Goal: Complete application form

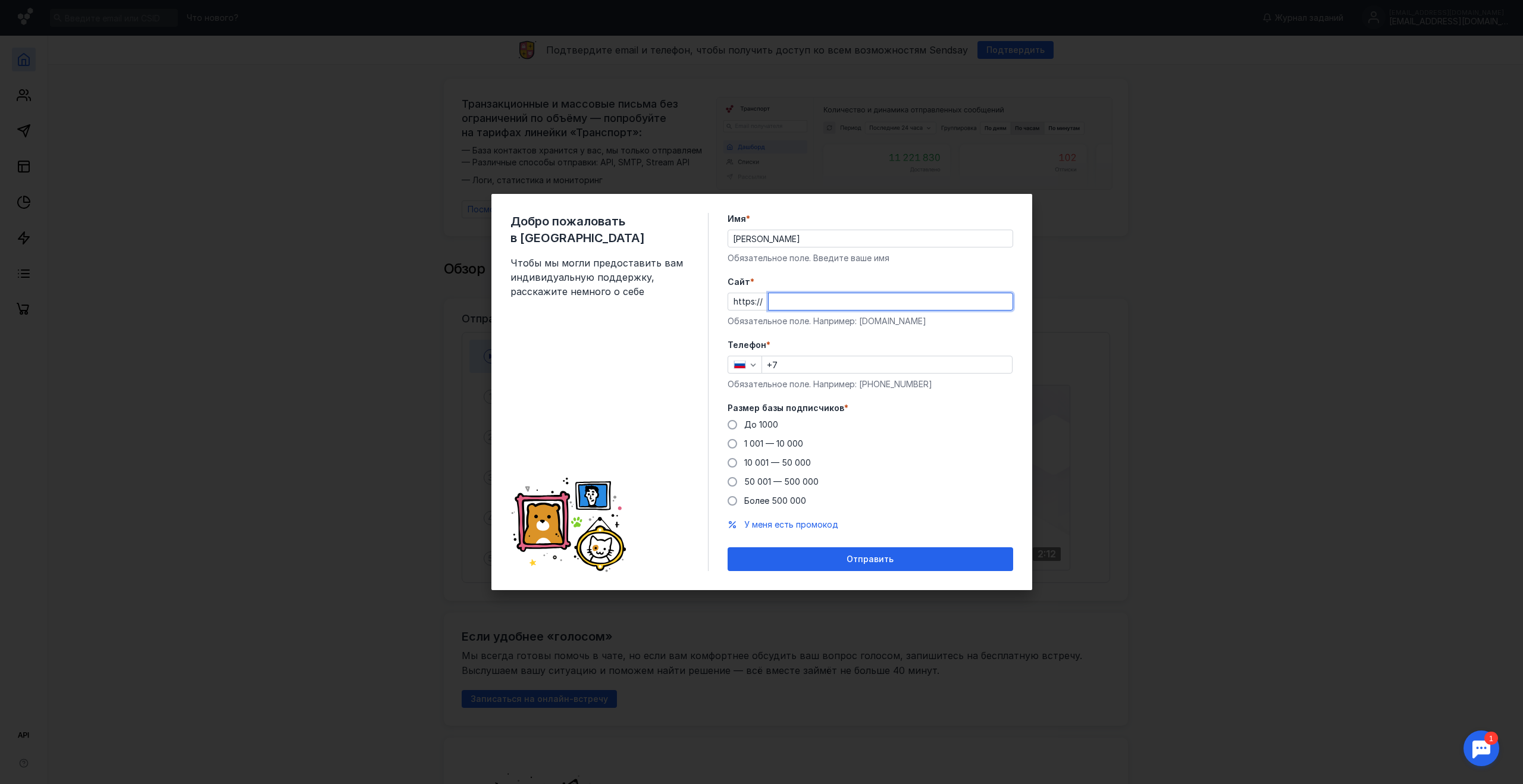
click at [793, 306] on input "Cайт *" at bounding box center [891, 301] width 244 height 17
type input "[DOMAIN_NAME]"
click at [819, 362] on input "+7" at bounding box center [887, 365] width 250 height 17
type input "[PHONE_NUMBER]"
click at [774, 443] on span "1 001 — 10 000" at bounding box center [774, 444] width 59 height 10
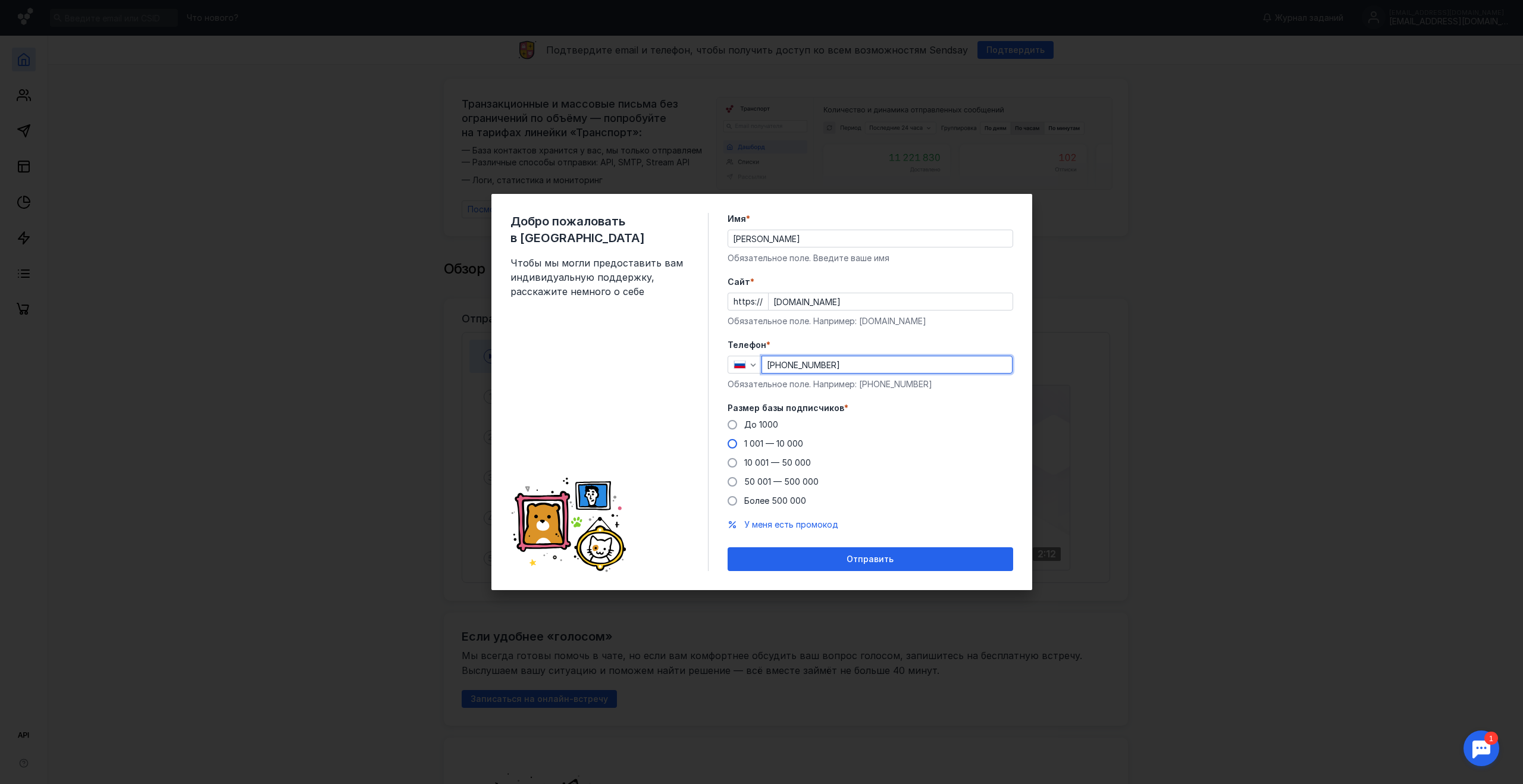
click at [0, 0] on input "1 001 — 10 000" at bounding box center [0, 0] width 0 height 0
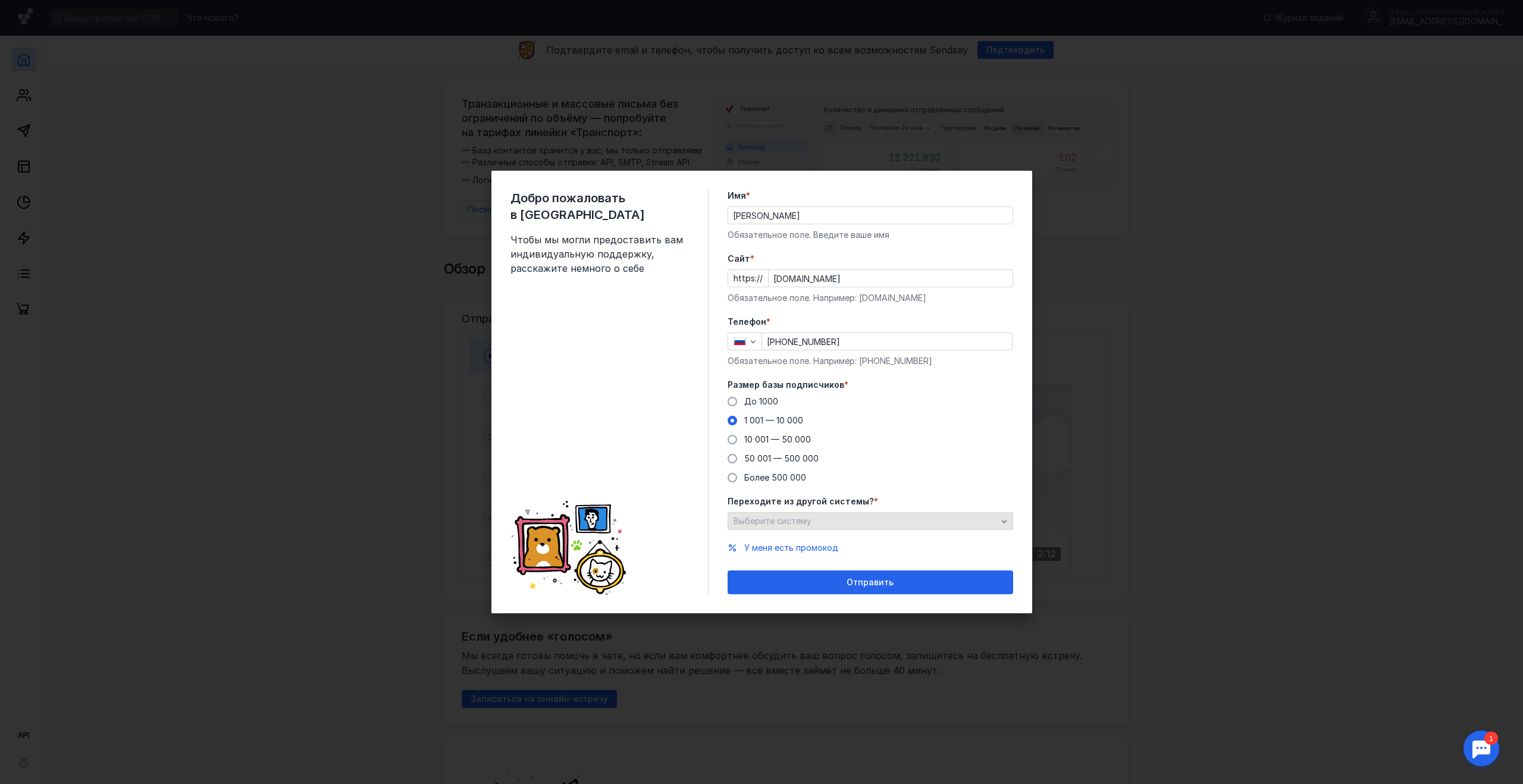
click at [807, 522] on span "Выберите систему" at bounding box center [772, 521] width 78 height 10
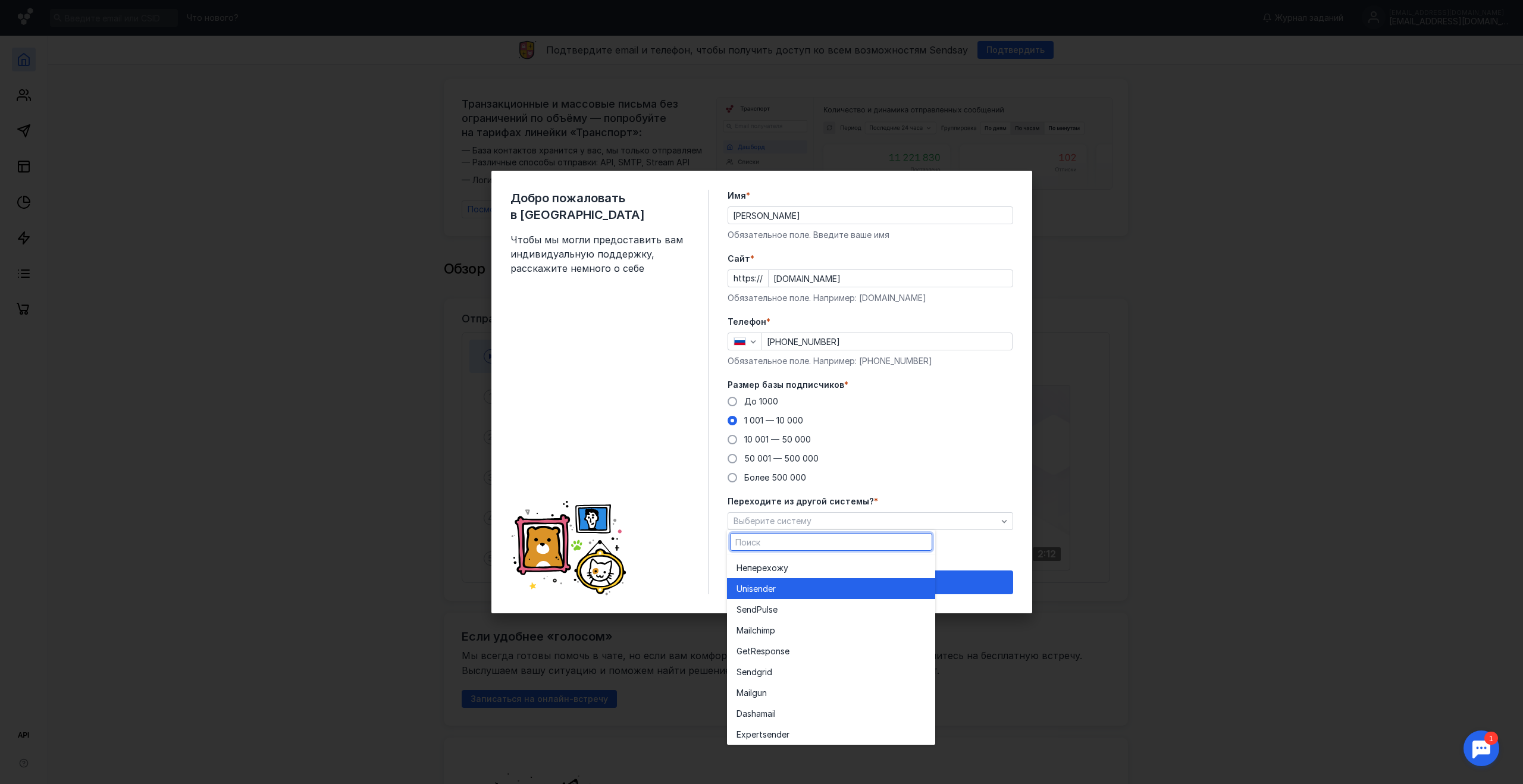
click at [801, 587] on div "Unisende r" at bounding box center [830, 590] width 189 height 12
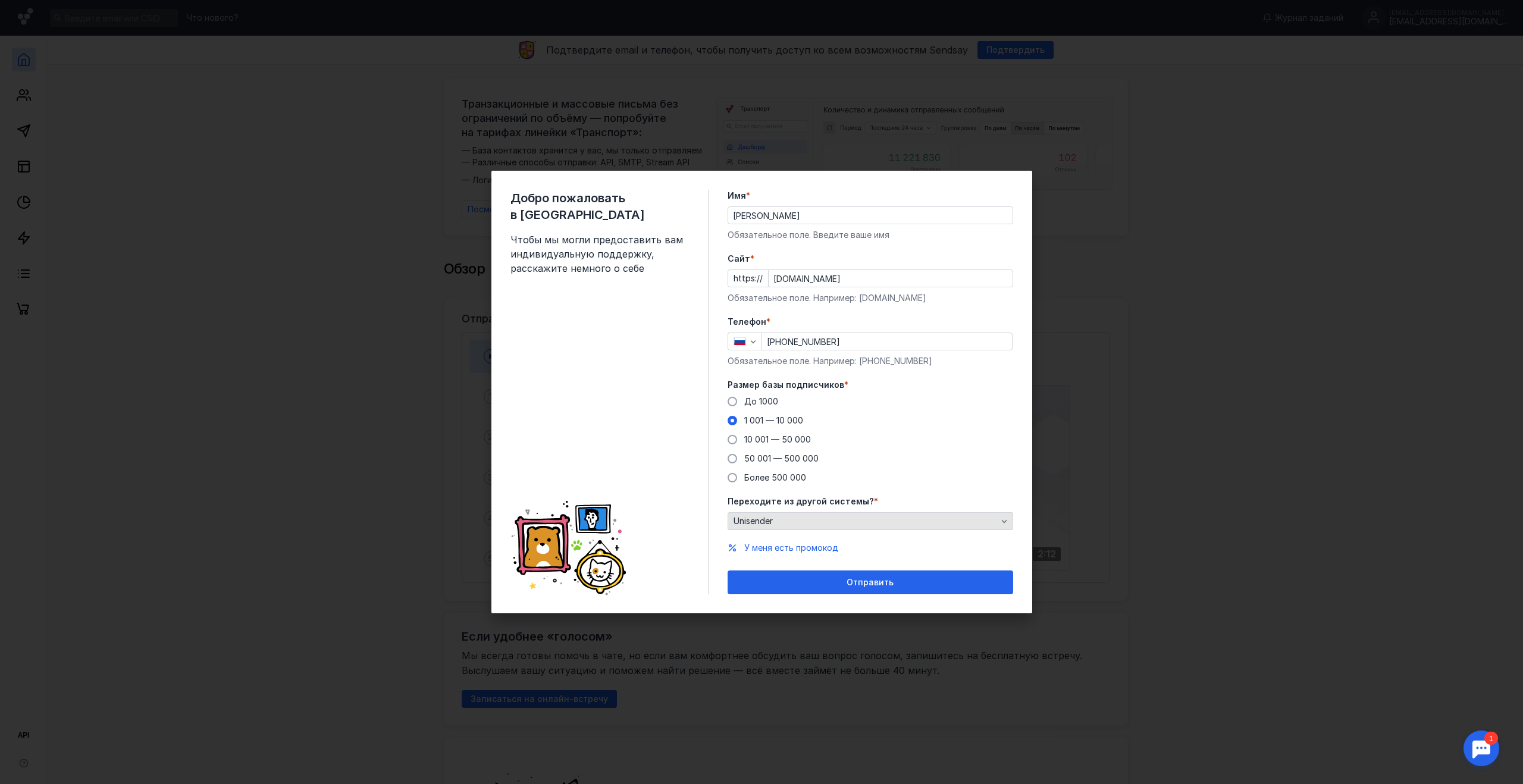
click at [825, 526] on div "Unisender" at bounding box center [870, 521] width 285 height 17
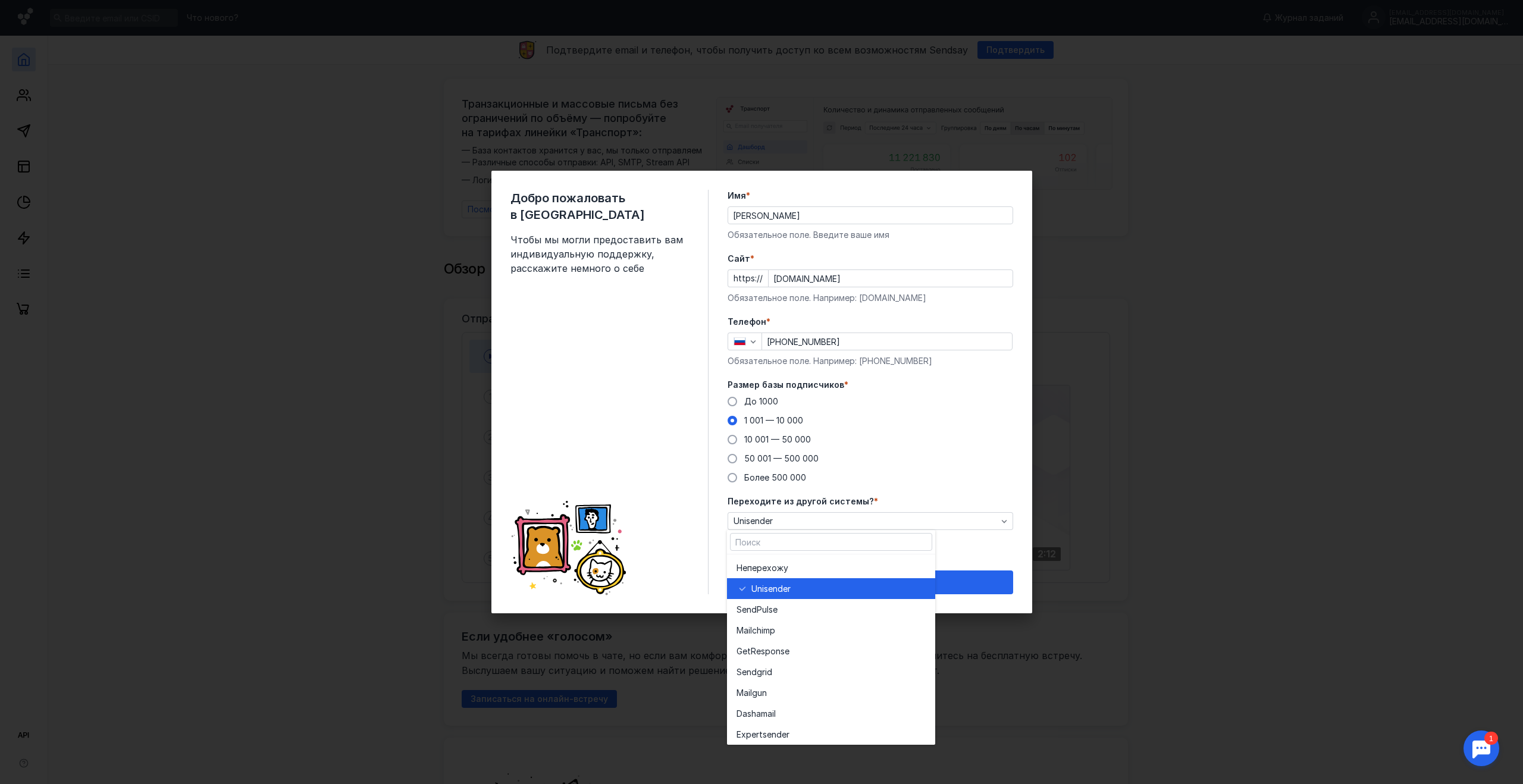
click at [1025, 517] on div "Добро пожаловать в Sendsay Чтобы мы могли предоставить вам индивидуальную подде…" at bounding box center [762, 392] width 541 height 443
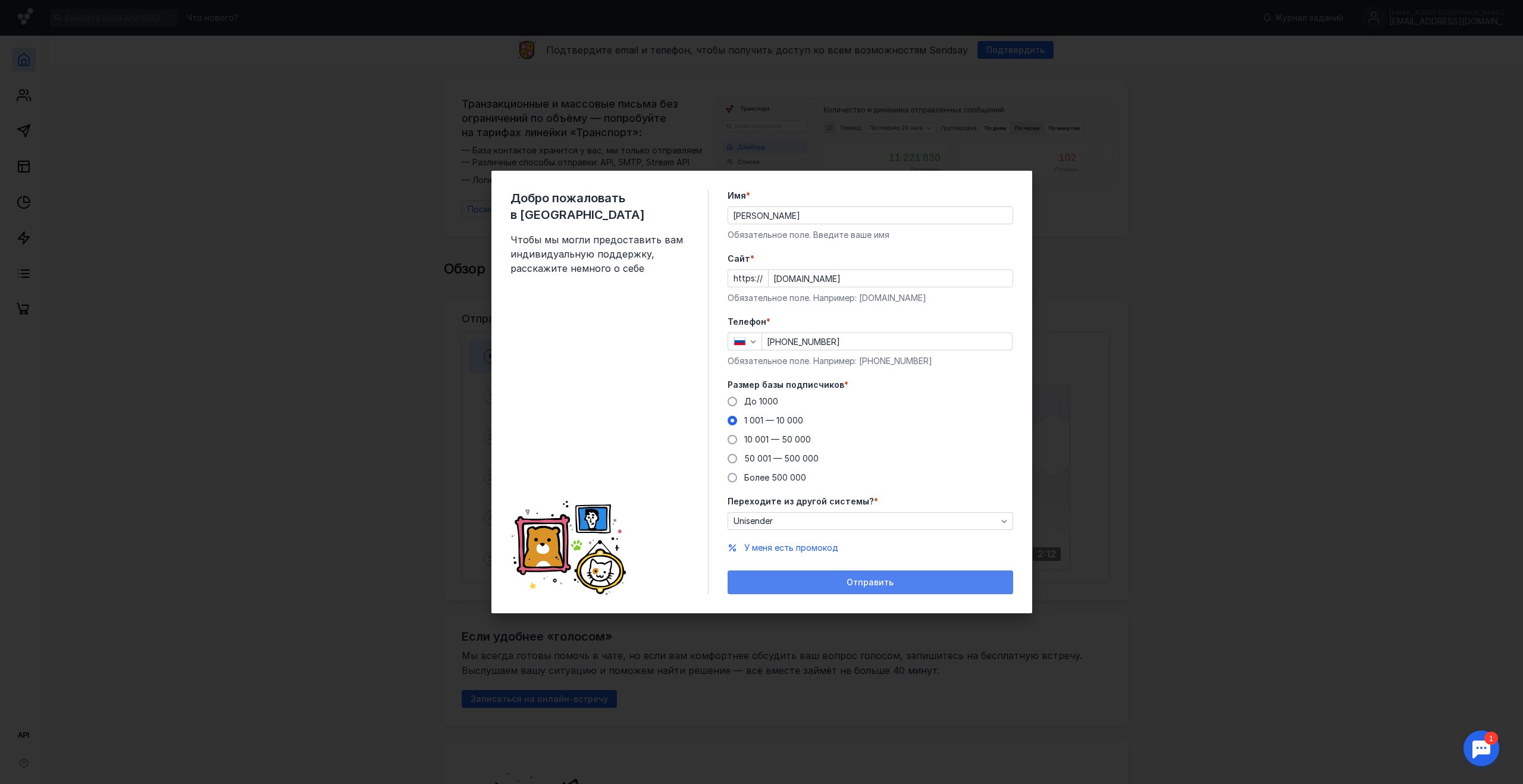
click at [864, 584] on span "Отправить" at bounding box center [871, 583] width 47 height 10
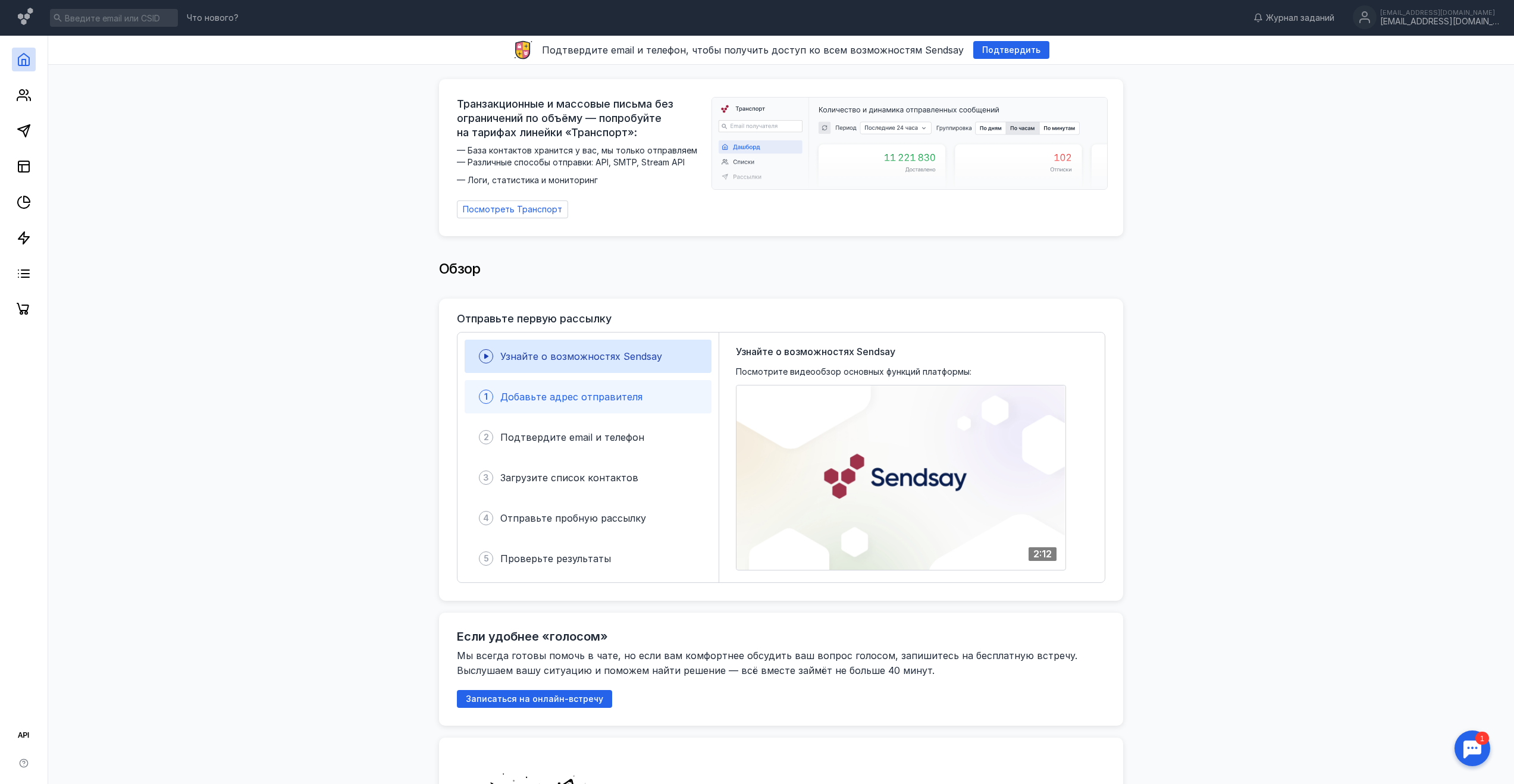
click at [541, 396] on span "Добавьте адрес отправителя" at bounding box center [571, 397] width 142 height 12
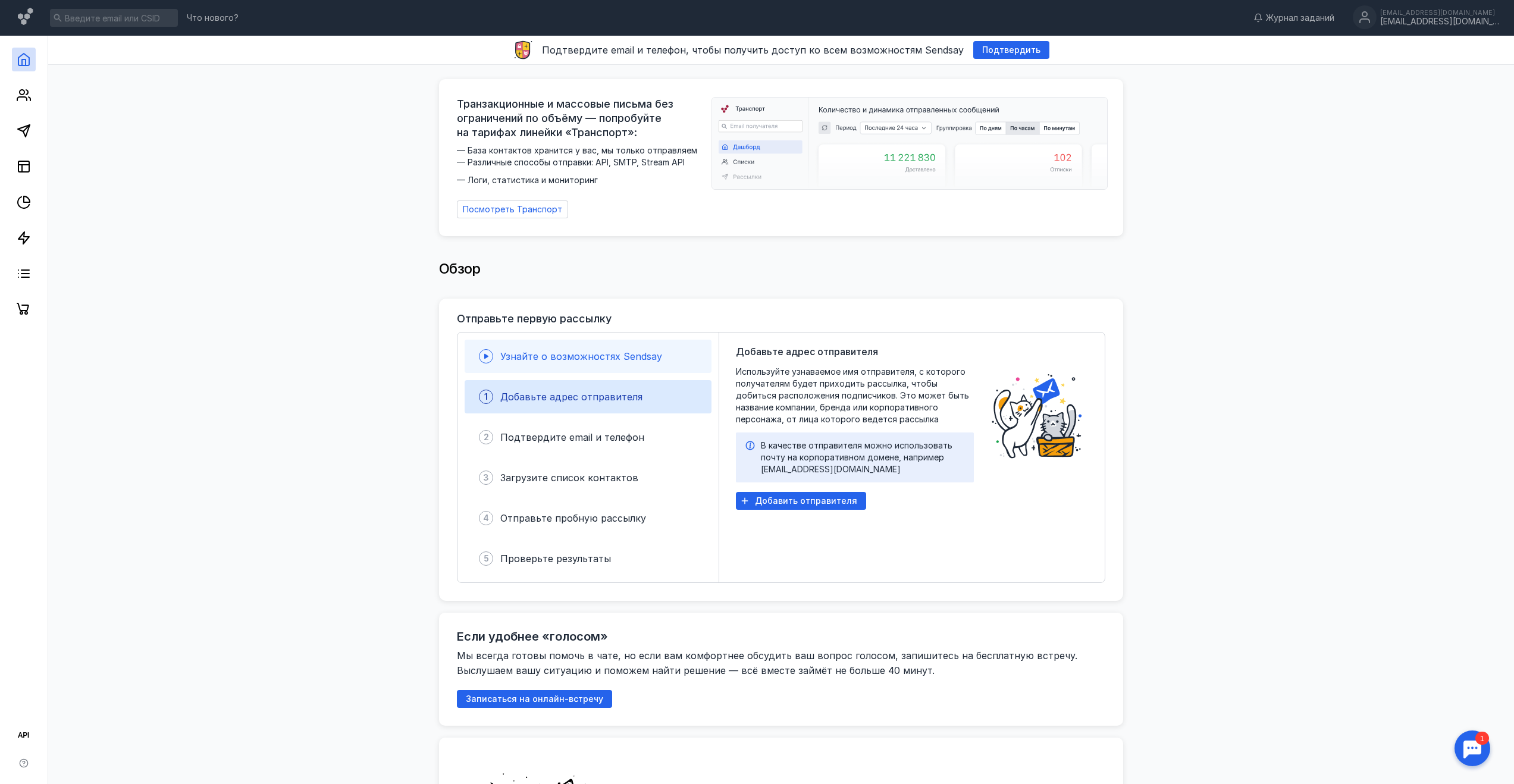
click at [572, 357] on div "Узнайте о возможностях Sendsay" at bounding box center [582, 356] width 162 height 14
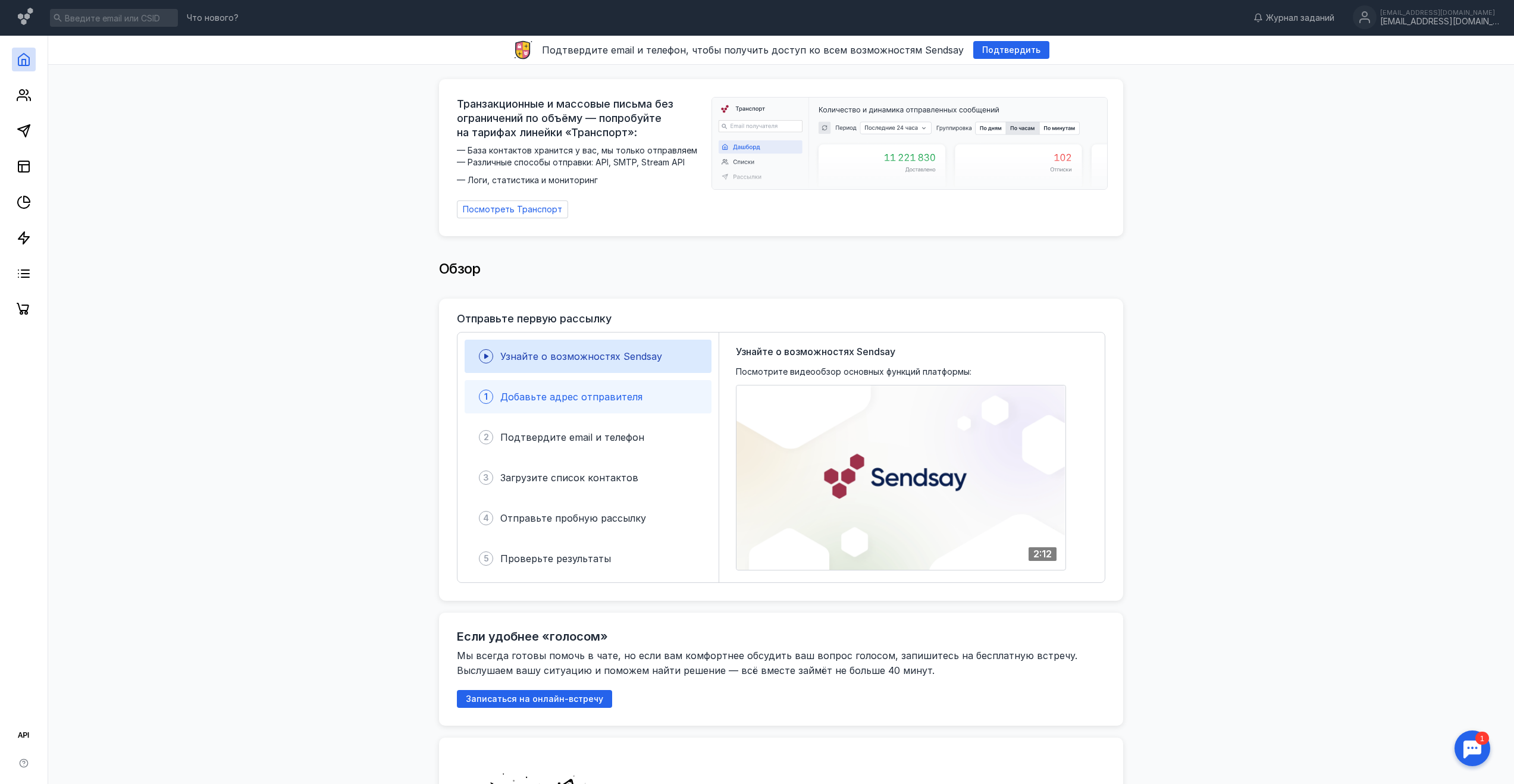
click at [568, 391] on span "Добавьте адрес отправителя" at bounding box center [571, 397] width 142 height 12
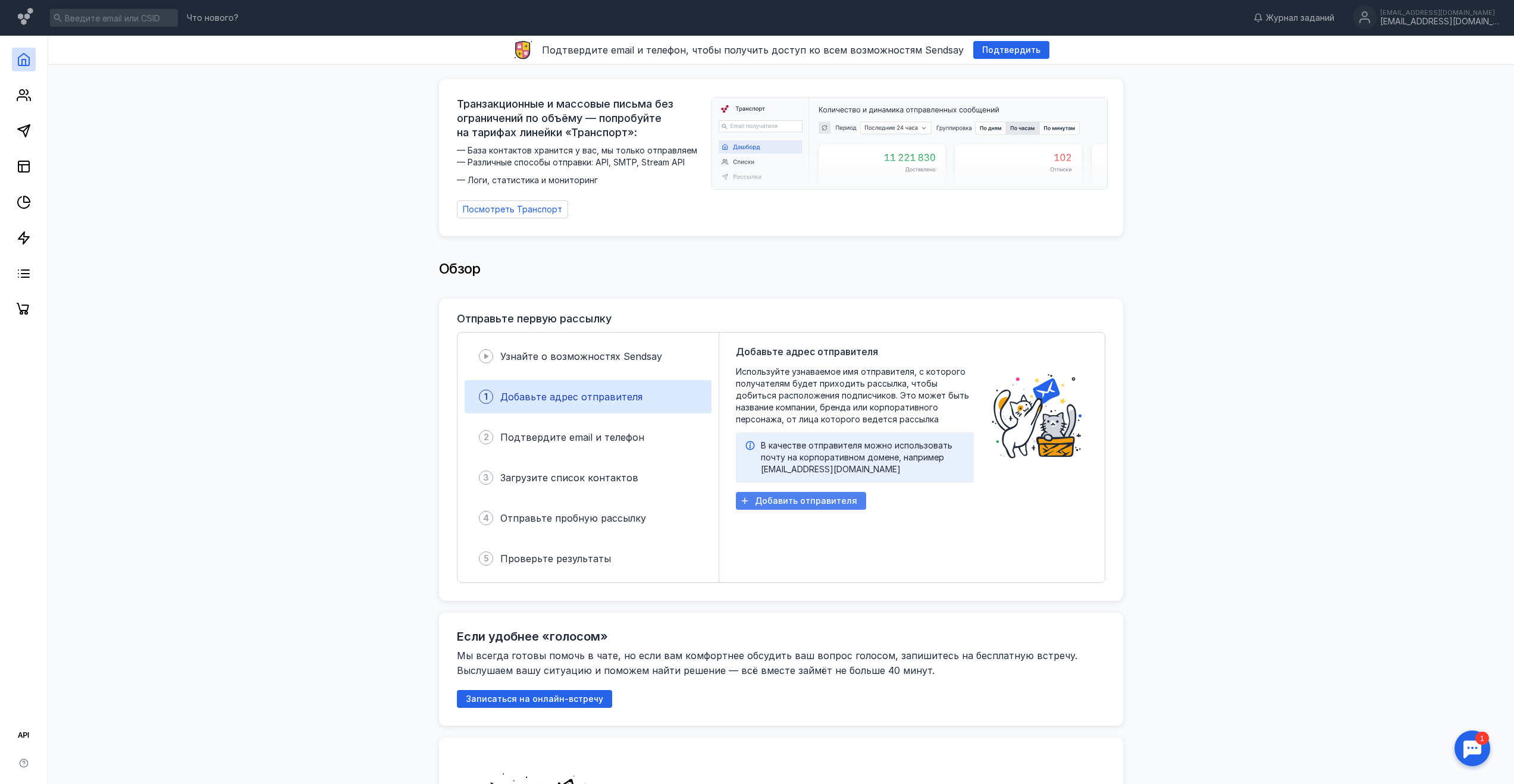
click at [773, 496] on span "Добавить отправителя" at bounding box center [806, 501] width 102 height 10
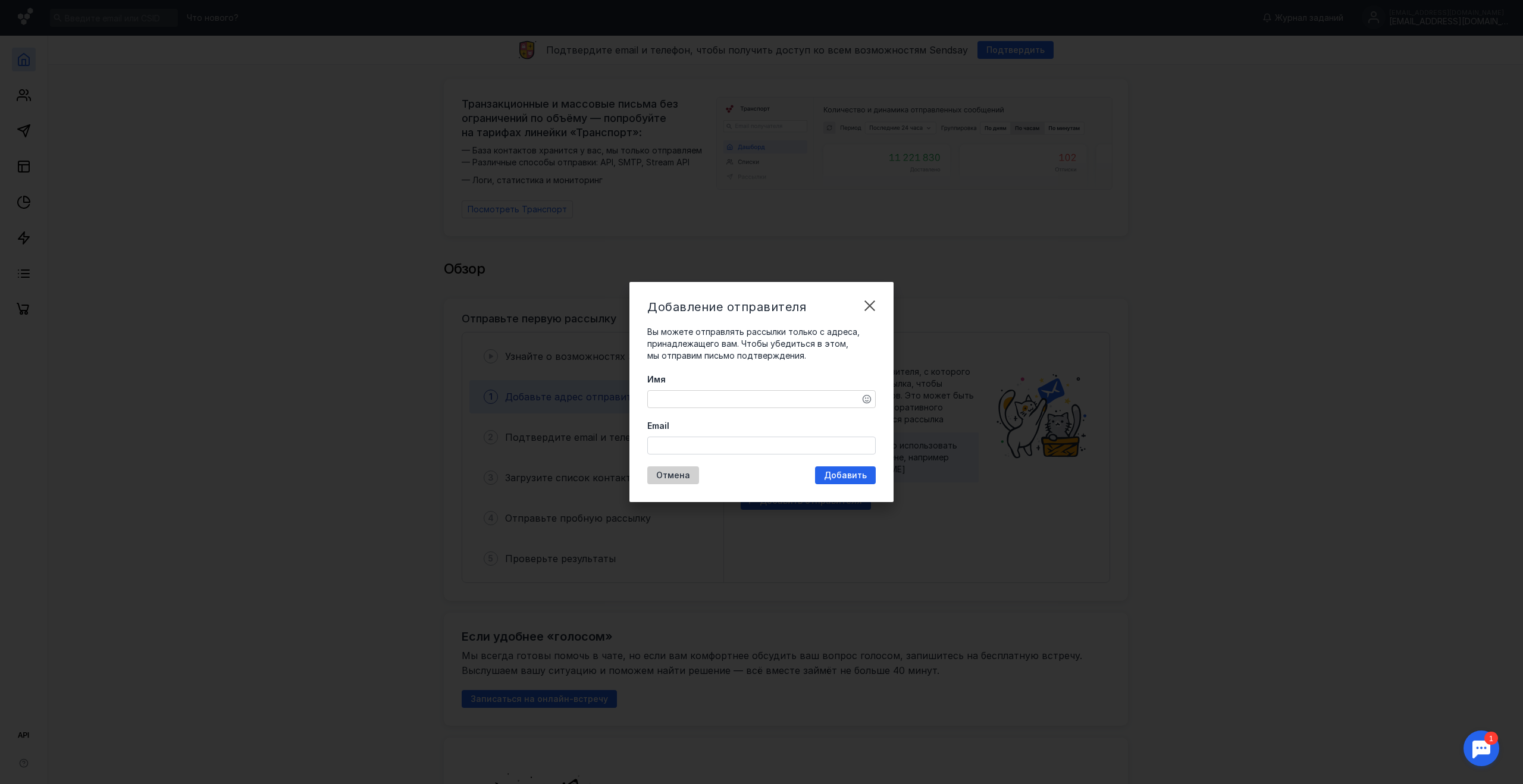
click at [675, 481] on div "Отмена" at bounding box center [673, 475] width 51 height 17
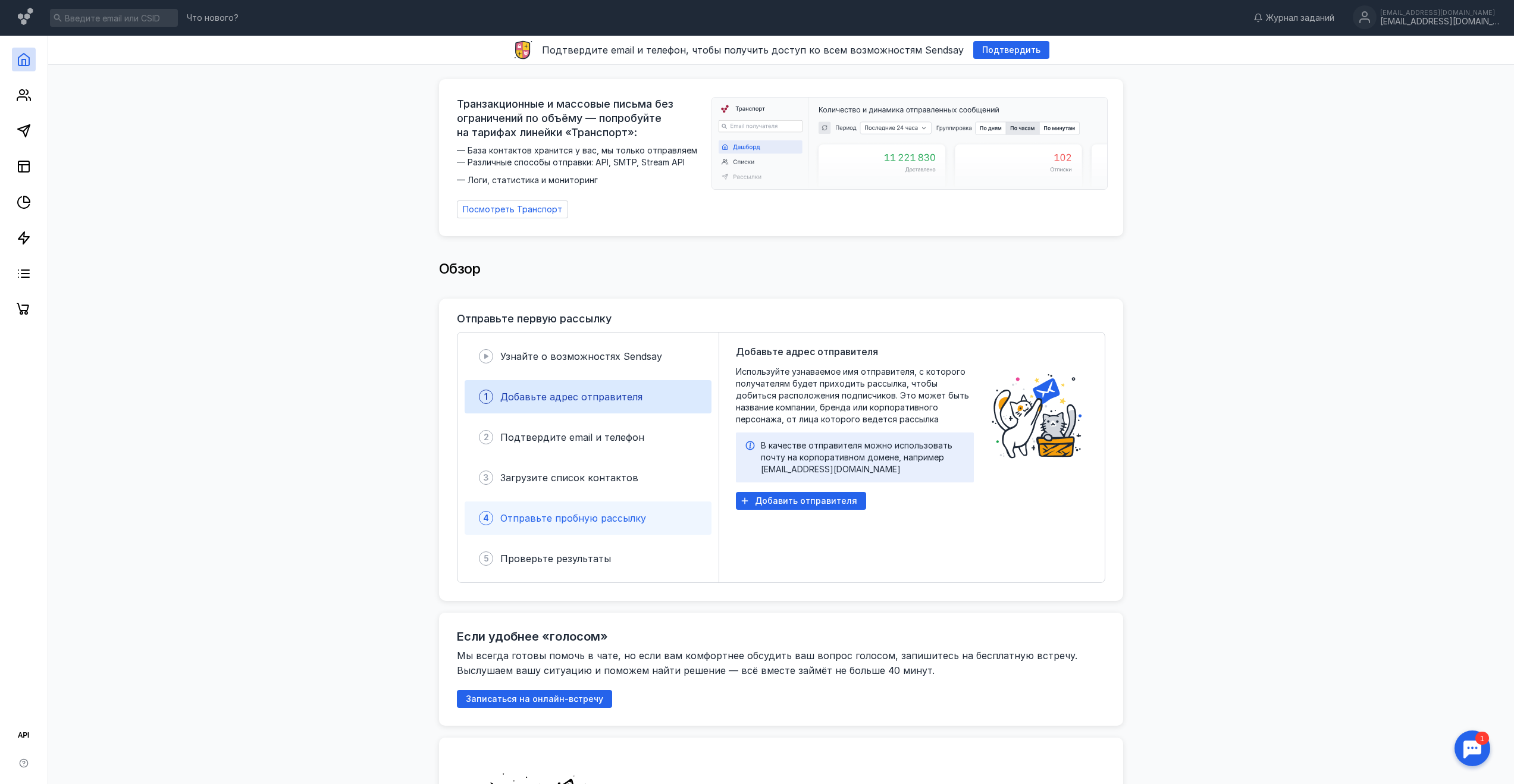
click at [576, 512] on span "Отправьте пробную рассылку" at bounding box center [573, 518] width 146 height 12
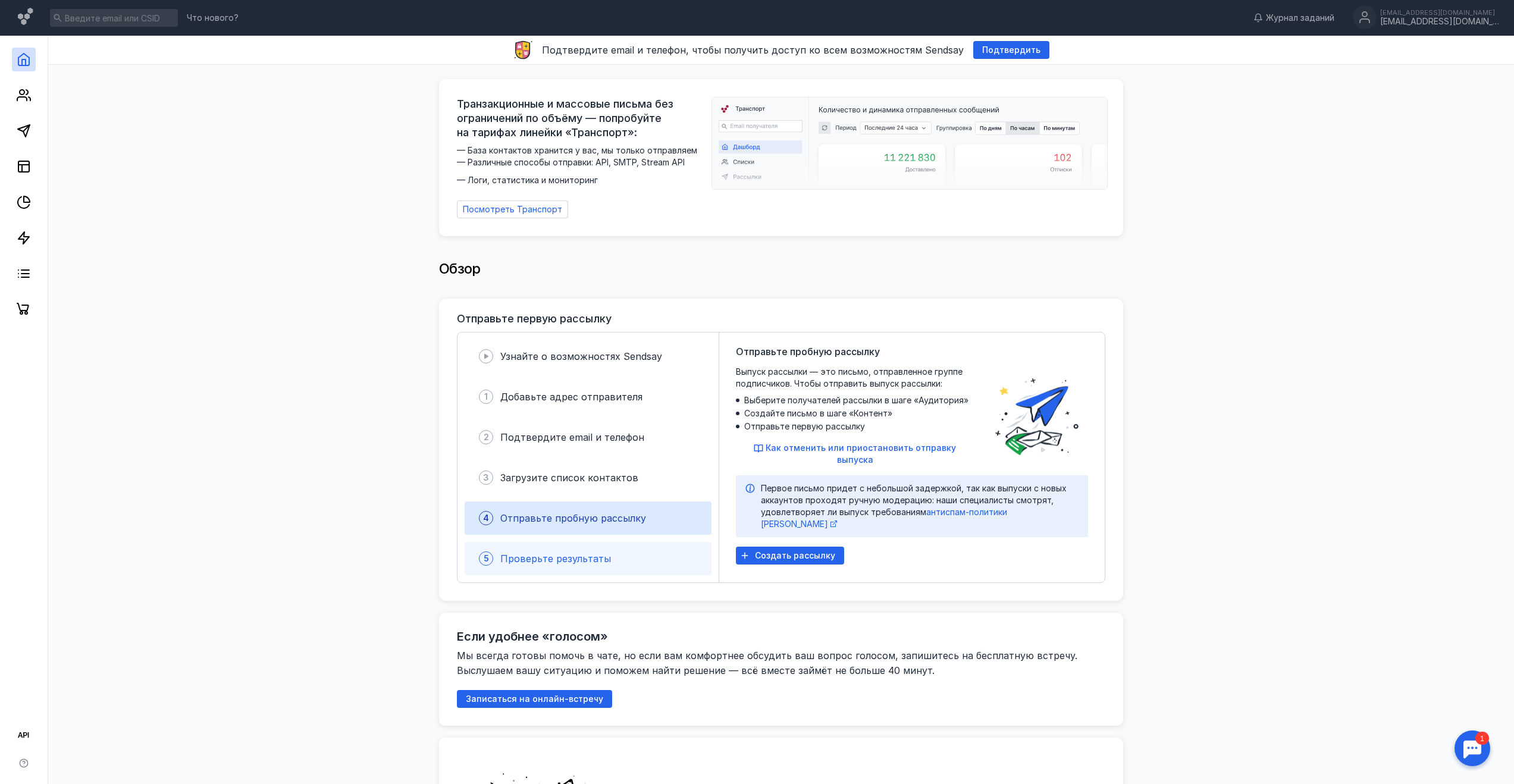
click at [572, 551] on div "Проверьте результаты" at bounding box center [556, 558] width 111 height 14
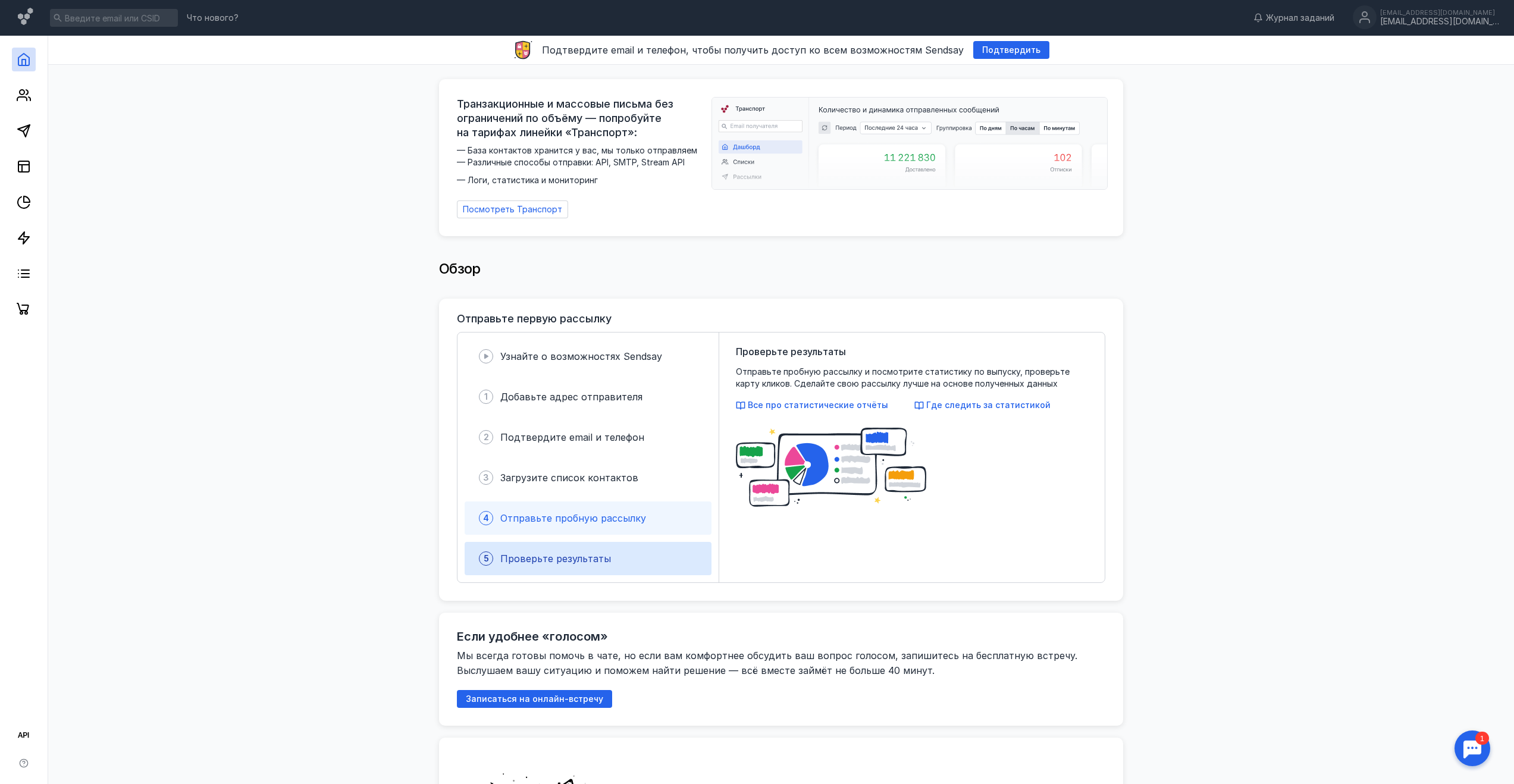
click at [587, 520] on div "4 Отправьте пробную рассылку" at bounding box center [588, 518] width 247 height 33
